Goal: Register for event/course

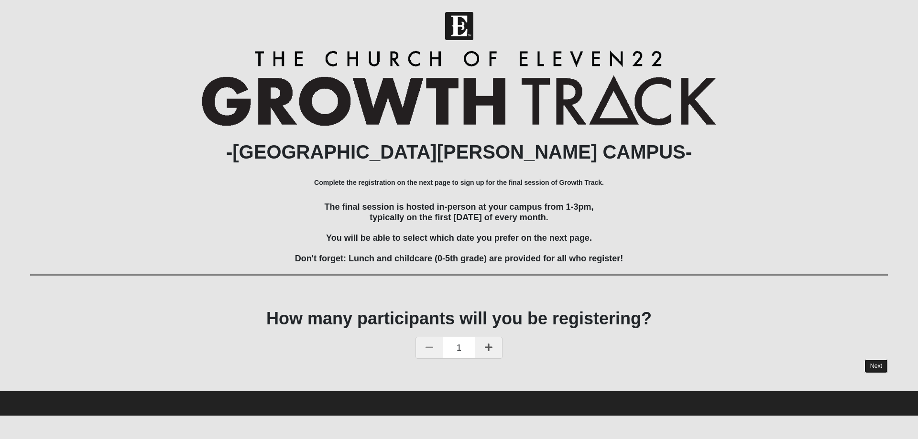
click at [873, 365] on link "Next" at bounding box center [876, 367] width 23 height 14
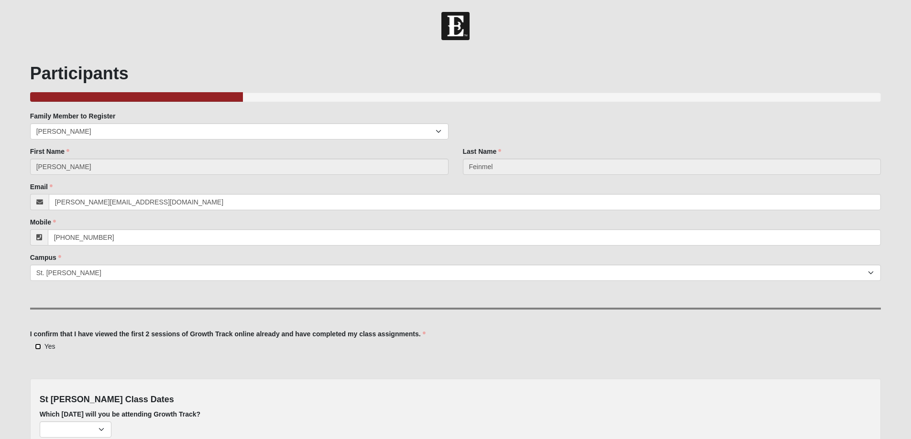
click at [39, 345] on input "Yes" at bounding box center [38, 347] width 6 height 6
checkbox input "true"
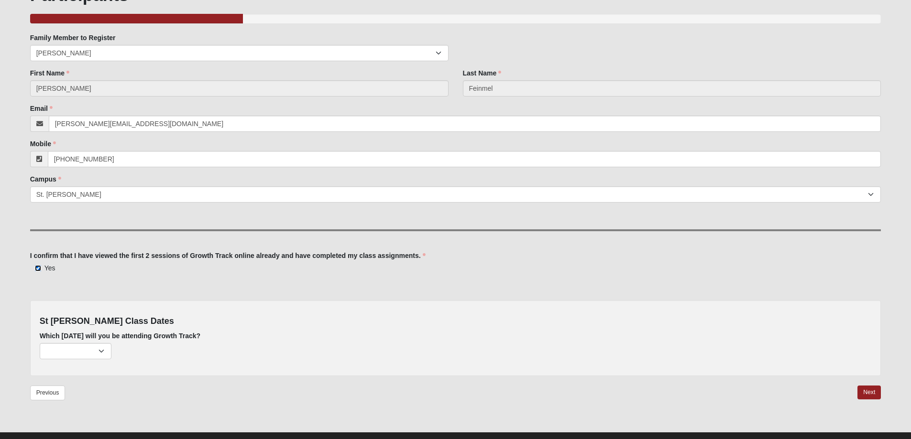
scroll to position [96, 0]
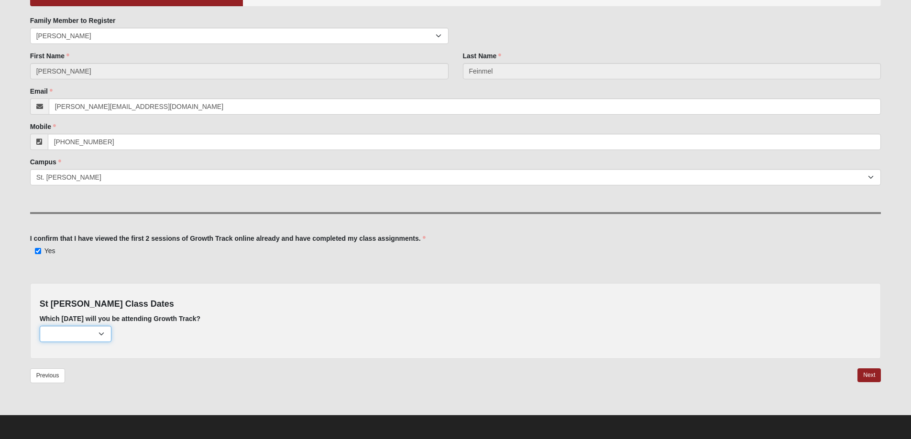
click at [103, 335] on select "[DATE] (26 remaining) [DATE] (56 remaining) [DATE] (58 remaining)" at bounding box center [76, 334] width 72 height 16
select select "726"
click at [40, 326] on select "[DATE] (26 remaining) [DATE] (56 remaining) [DATE] (58 remaining)" at bounding box center [76, 334] width 72 height 16
click at [871, 374] on link "Next" at bounding box center [868, 376] width 23 height 14
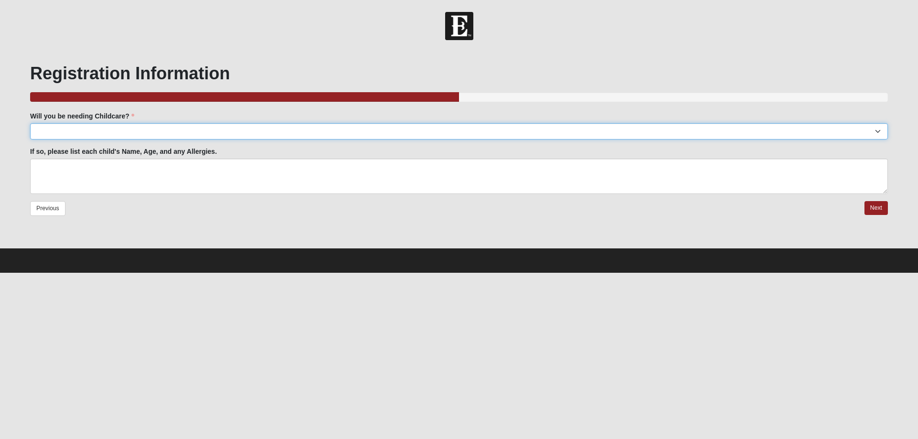
click at [880, 132] on select "Yes No" at bounding box center [459, 131] width 858 height 16
select select "No"
click at [30, 123] on select "Yes No" at bounding box center [459, 131] width 858 height 16
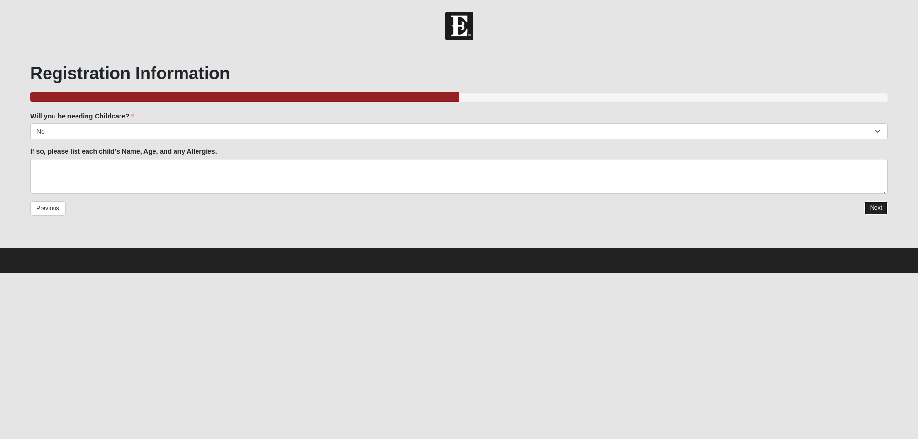
click at [879, 206] on link "Next" at bounding box center [876, 208] width 23 height 14
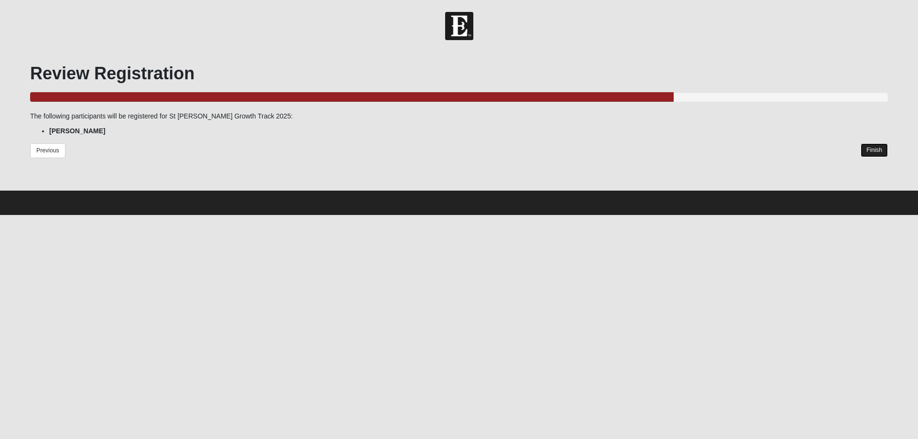
click at [869, 149] on link "Finish" at bounding box center [874, 150] width 27 height 14
